Goal: Information Seeking & Learning: Learn about a topic

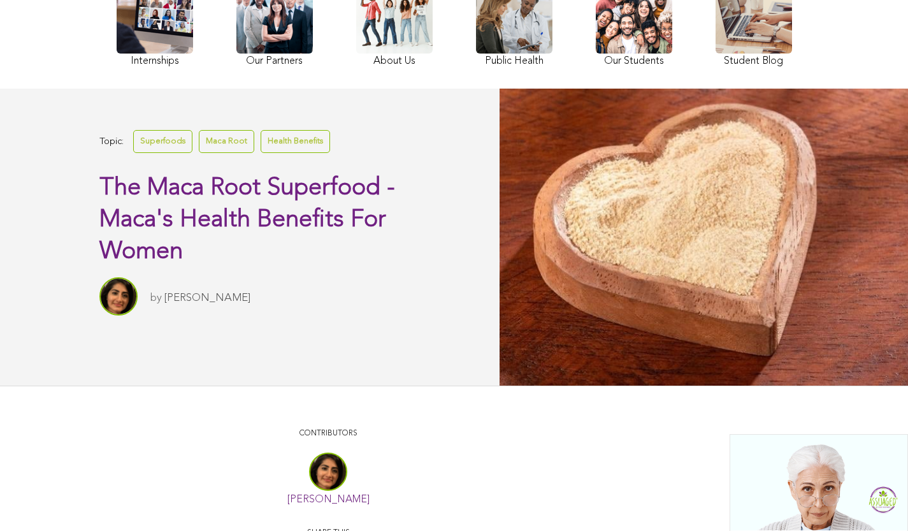
scroll to position [27, 0]
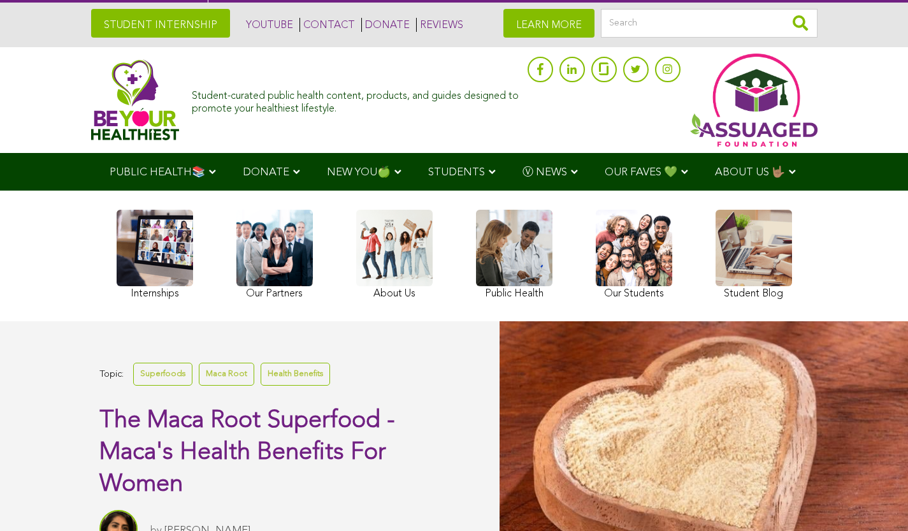
click at [604, 167] on span "OUR FAVES 💚" at bounding box center [640, 172] width 73 height 11
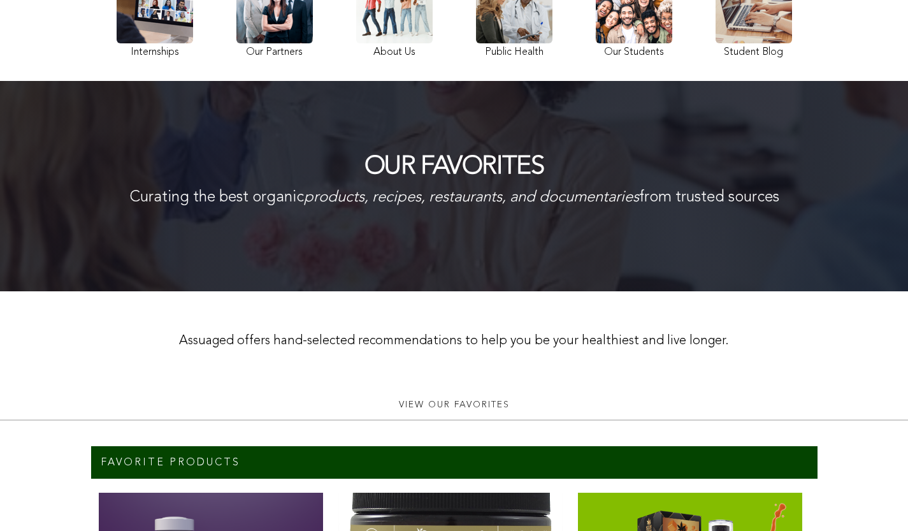
scroll to position [41, 0]
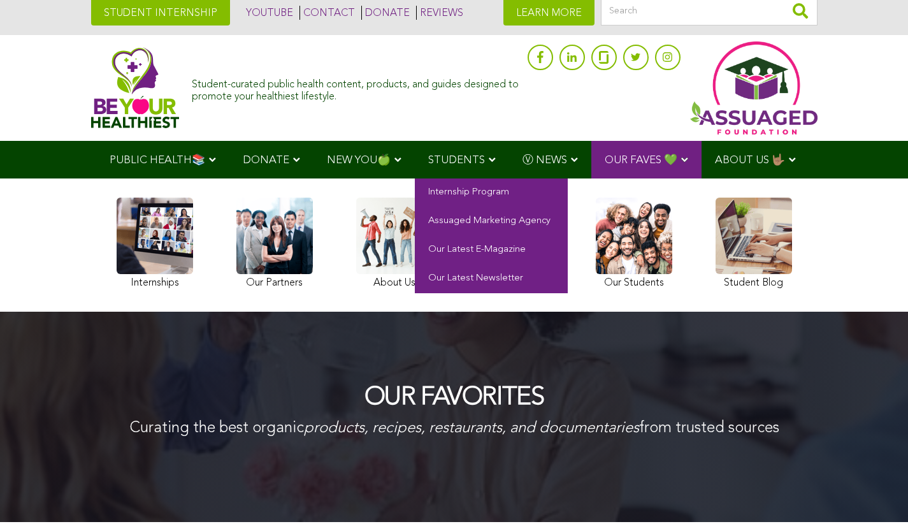
click at [428, 163] on span "STUDENTS" at bounding box center [456, 160] width 57 height 11
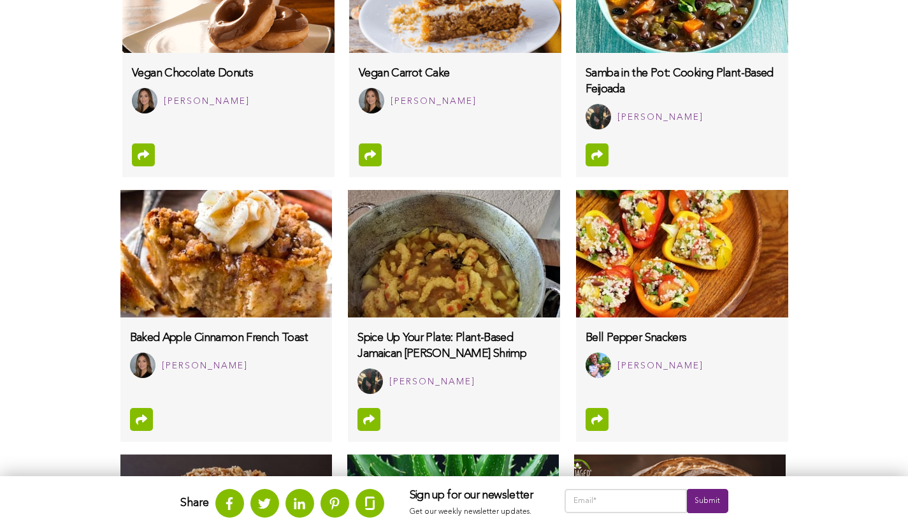
scroll to position [954, 0]
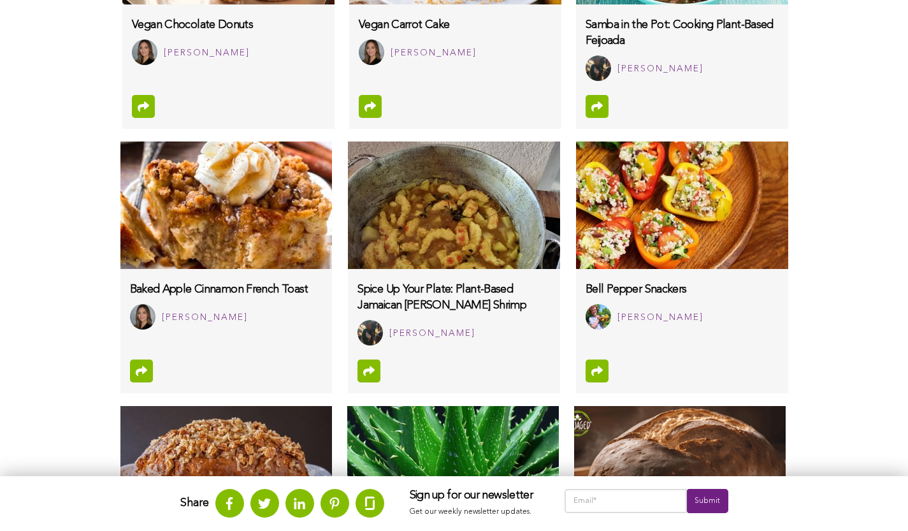
click at [617, 327] on div "Rachel Thomas" at bounding box center [697, 316] width 161 height 20
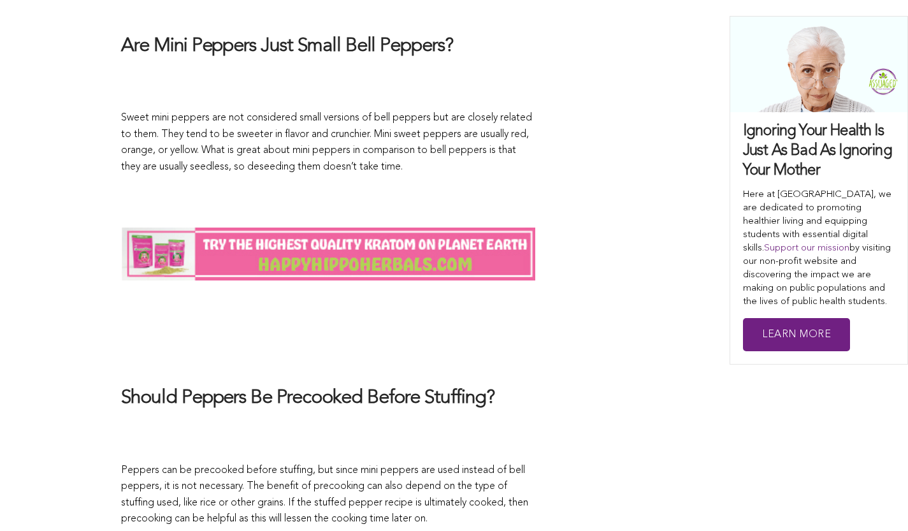
scroll to position [892, 0]
